Goal: Task Accomplishment & Management: Use online tool/utility

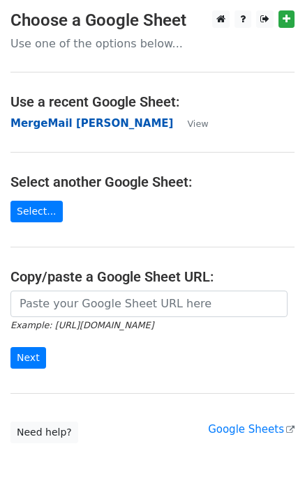
click at [23, 124] on strong "MergeMail Elizabeth Gardner" at bounding box center [91, 123] width 162 height 13
click at [98, 126] on strong "MergeMail Elizabeth Gardner" at bounding box center [91, 123] width 162 height 13
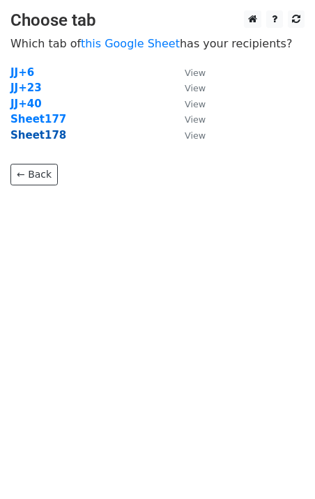
click at [54, 132] on strong "Sheet178" at bounding box center [38, 135] width 56 height 13
click at [47, 135] on strong "Sheet178" at bounding box center [38, 135] width 56 height 13
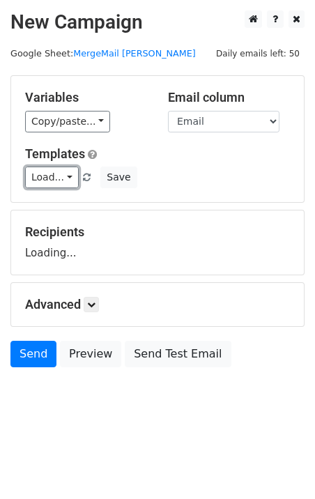
click at [43, 174] on link "Load..." at bounding box center [52, 178] width 54 height 22
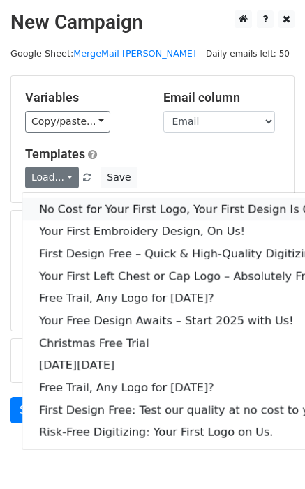
click at [81, 208] on link "No Cost for Your First Logo, Your First Design Is On Us!" at bounding box center [189, 209] width 335 height 22
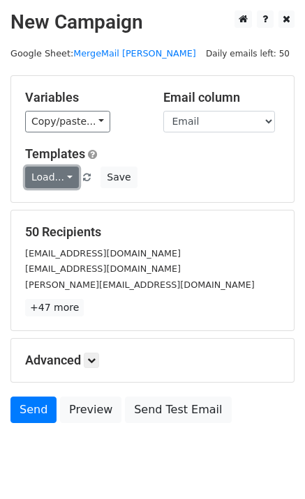
click at [55, 172] on link "Load..." at bounding box center [52, 178] width 54 height 22
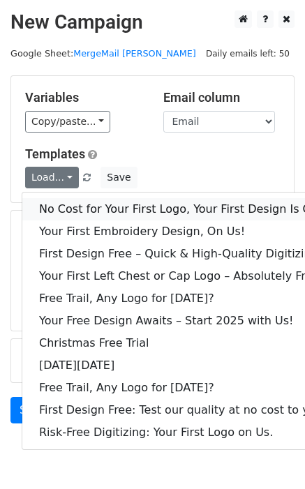
click at [116, 211] on link "No Cost for Your First Logo, Your First Design Is On Us!" at bounding box center [189, 209] width 335 height 22
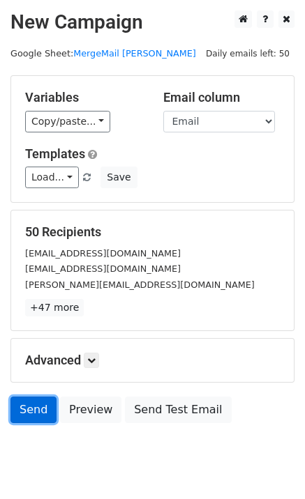
click at [32, 415] on link "Send" at bounding box center [33, 410] width 46 height 26
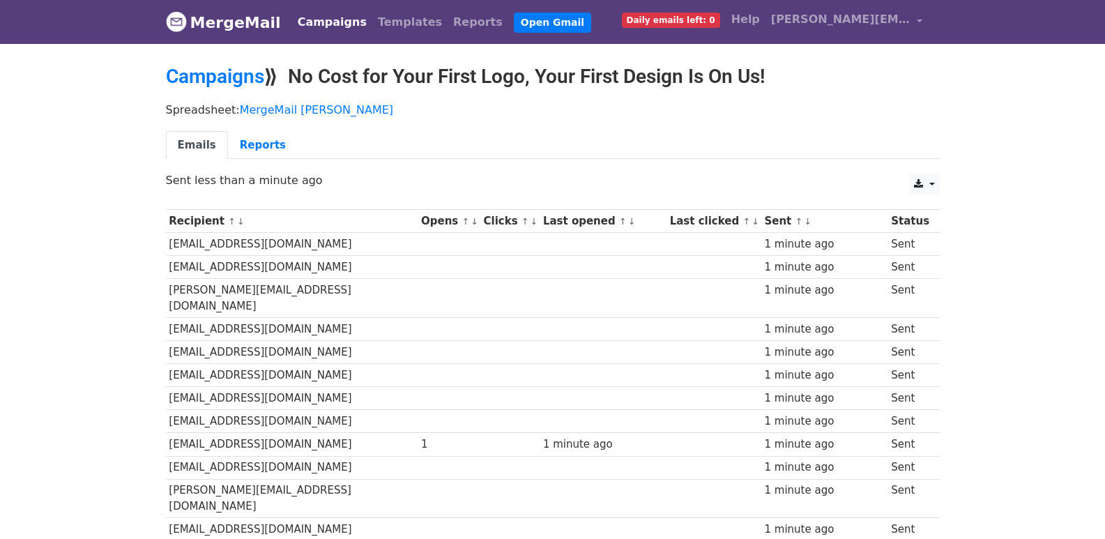
click at [310, 364] on td "madeinohio@outlook.com" at bounding box center [292, 375] width 252 height 23
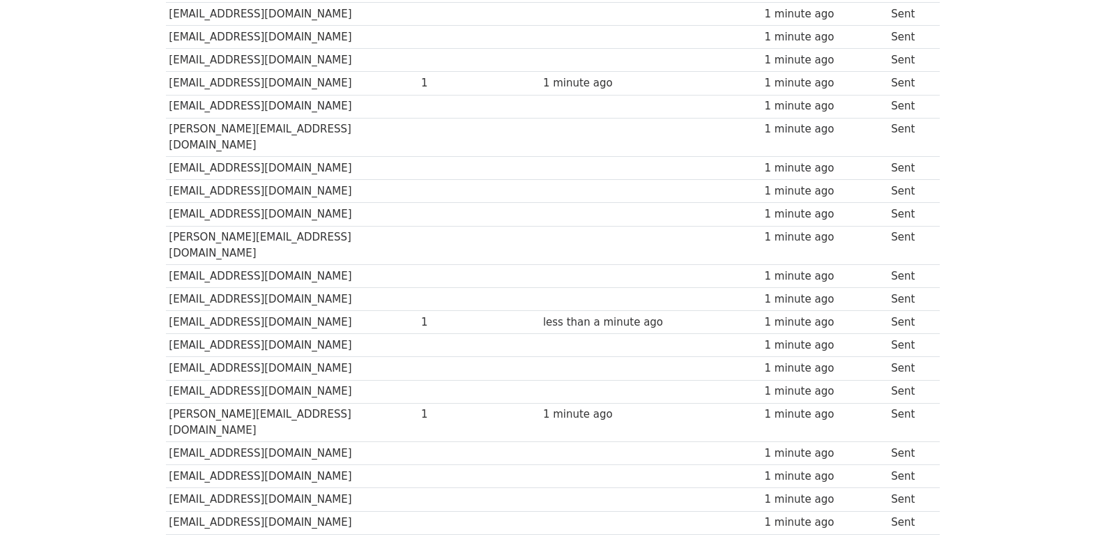
scroll to position [41, 0]
